Goal: Task Accomplishment & Management: Complete application form

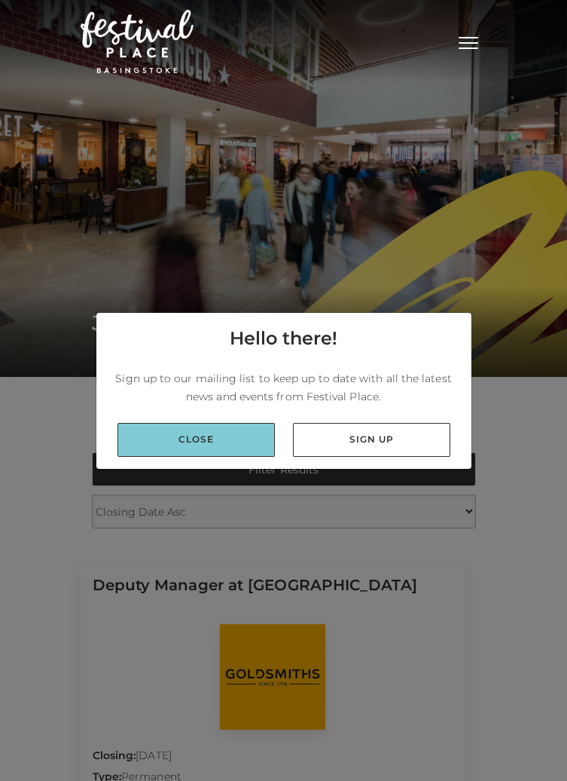
click at [197, 457] on link "Close" at bounding box center [197, 440] width 158 height 34
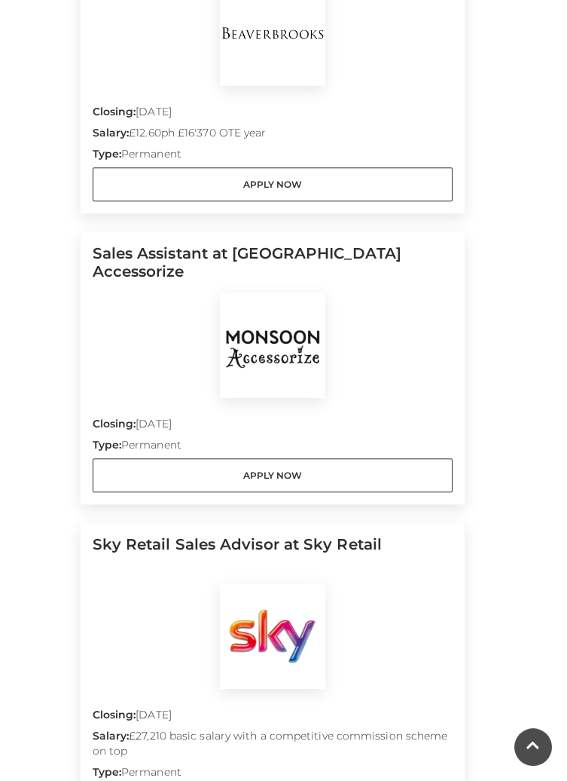
scroll to position [1225, 0]
click at [158, 251] on h5 "Sales Assistant at Monsoon Accessorize" at bounding box center [273, 268] width 360 height 48
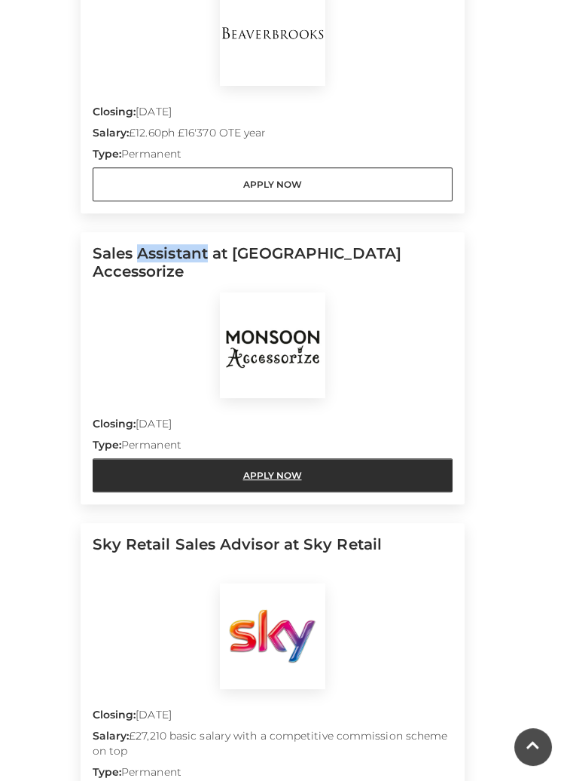
click at [190, 473] on link "Apply Now" at bounding box center [273, 475] width 360 height 34
